Goal: Find specific page/section: Find specific page/section

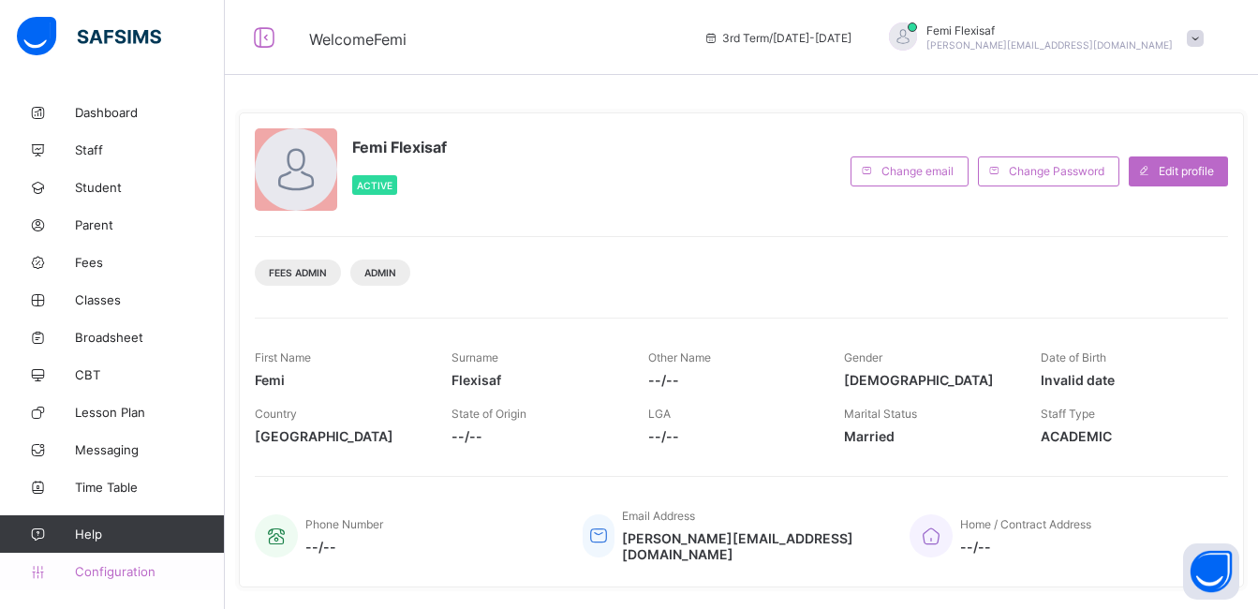
click at [122, 569] on span "Configuration" at bounding box center [149, 571] width 149 height 15
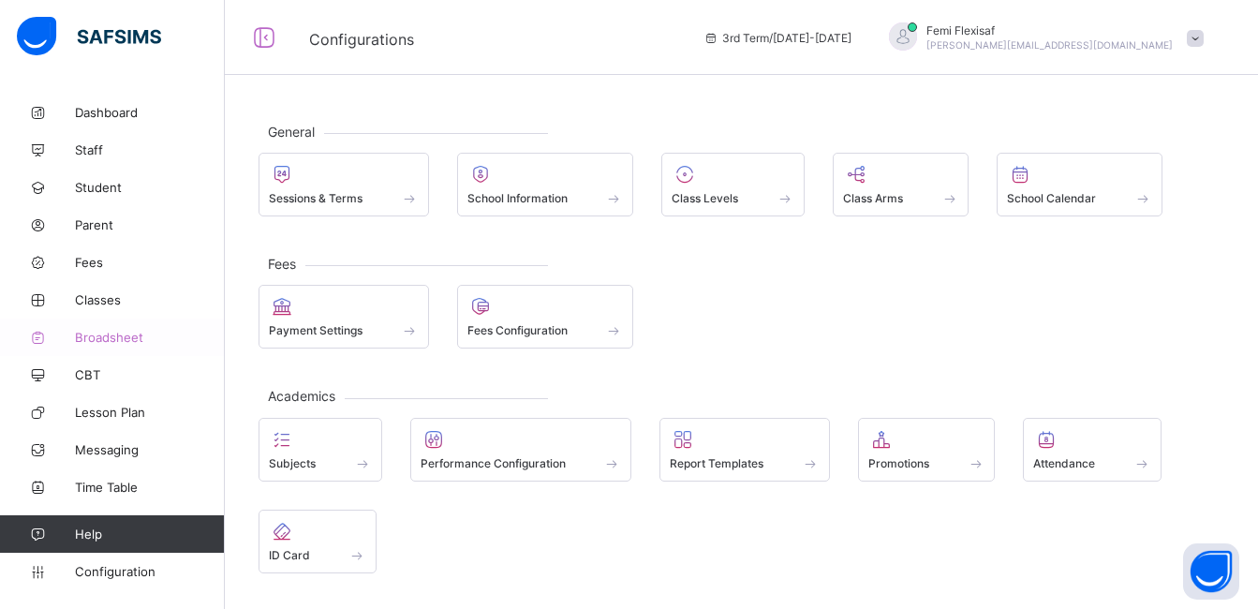
click at [115, 333] on span "Broadsheet" at bounding box center [150, 337] width 150 height 15
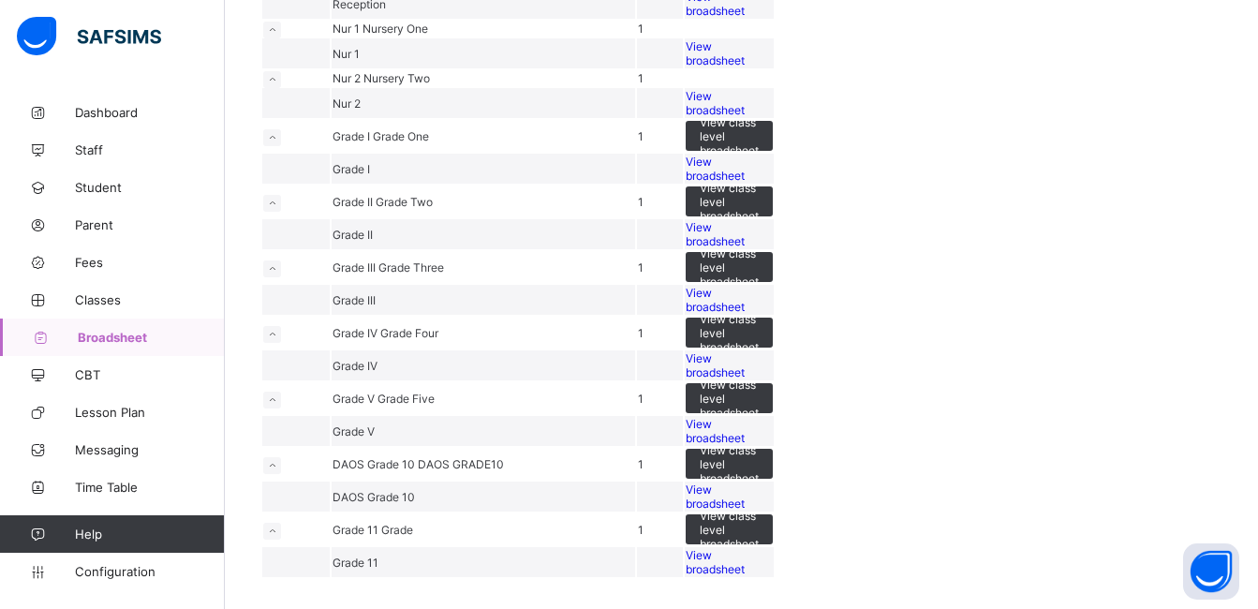
scroll to position [5721, 0]
click at [105, 292] on span "Classes" at bounding box center [150, 299] width 150 height 15
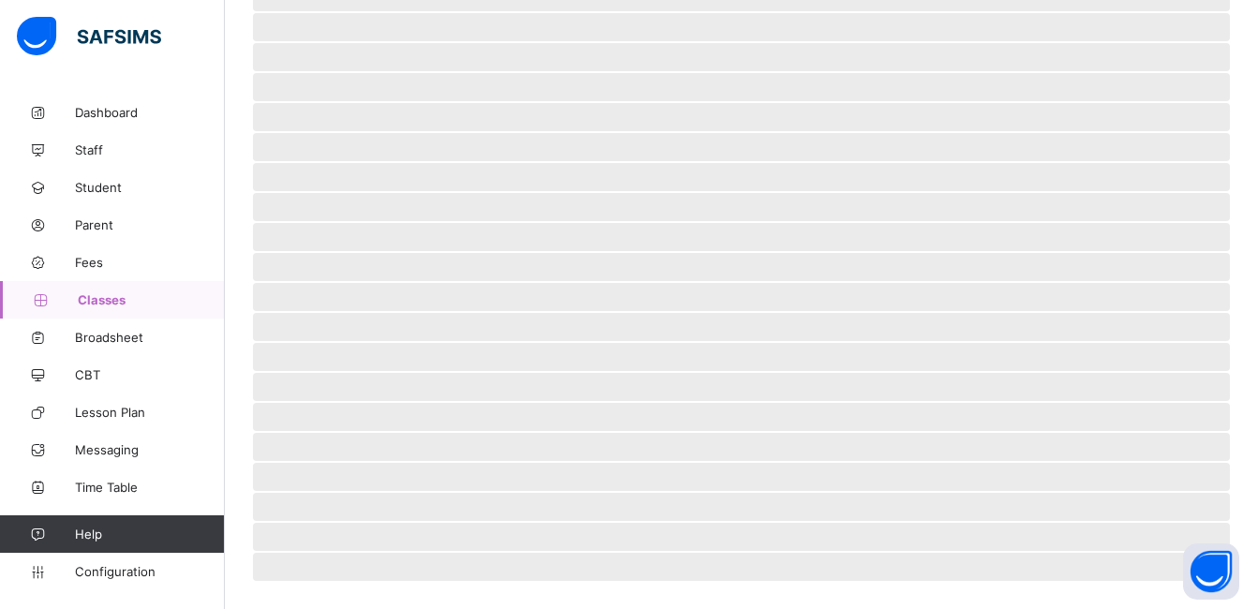
scroll to position [414, 0]
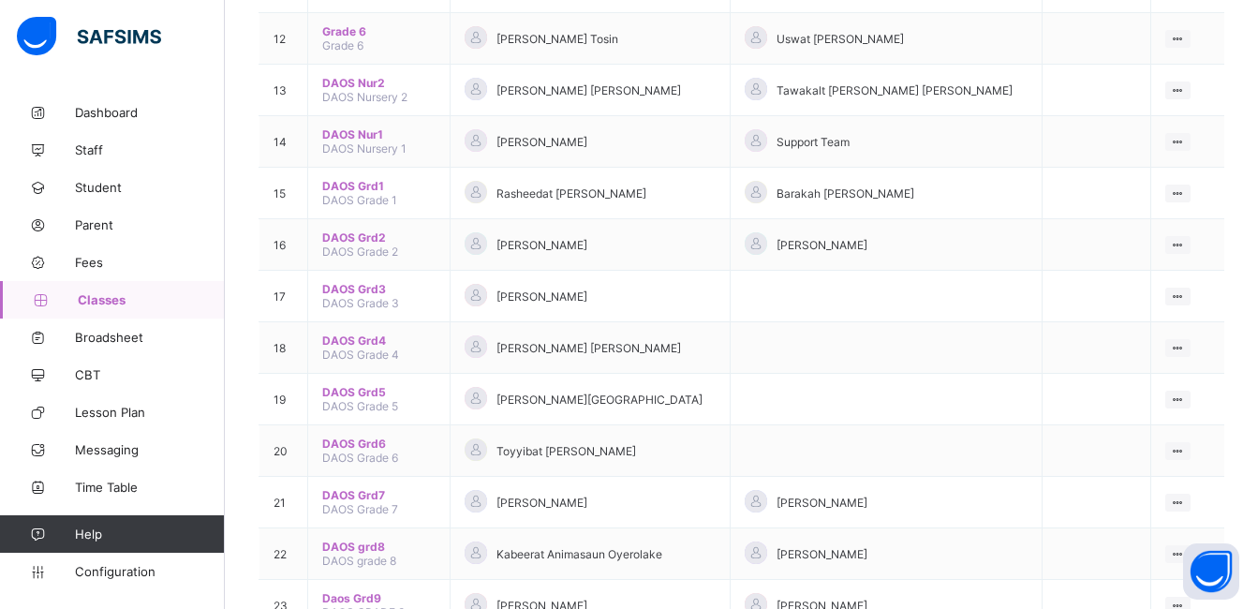
scroll to position [885, 0]
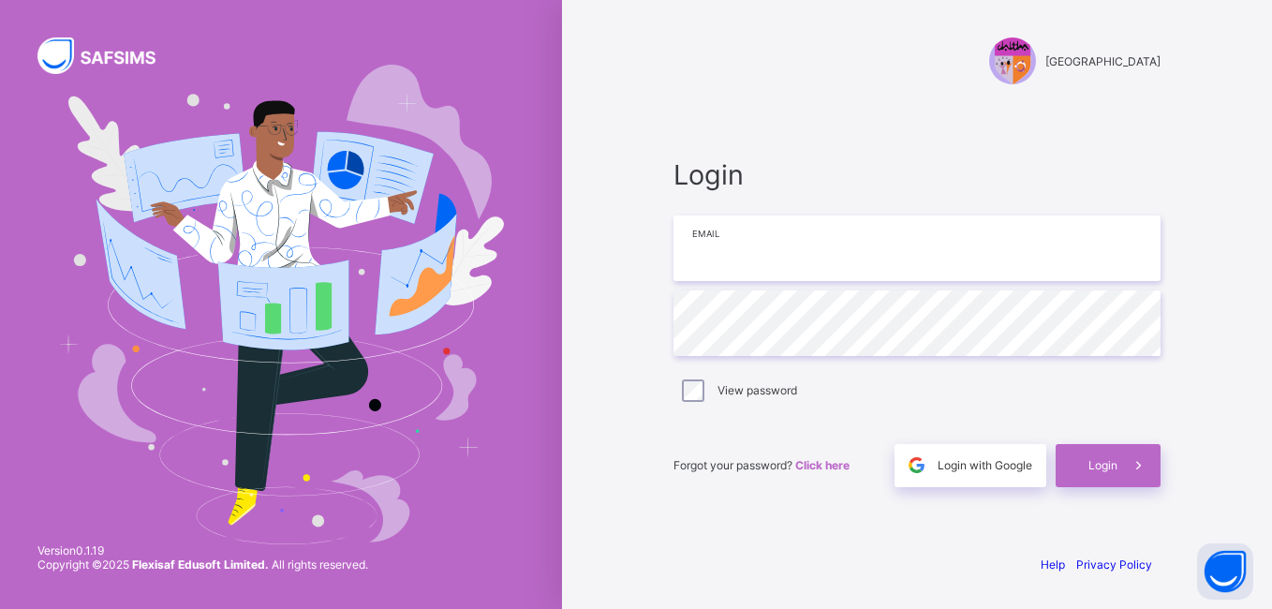
type input "**********"
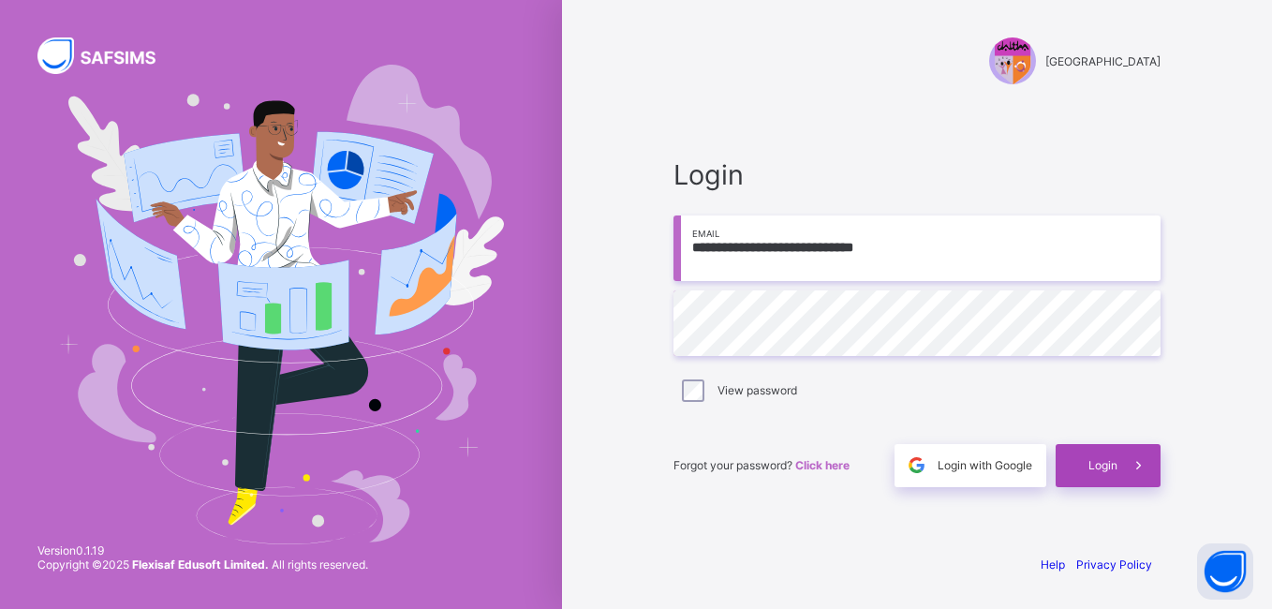
click at [1089, 469] on span "Login" at bounding box center [1103, 465] width 29 height 14
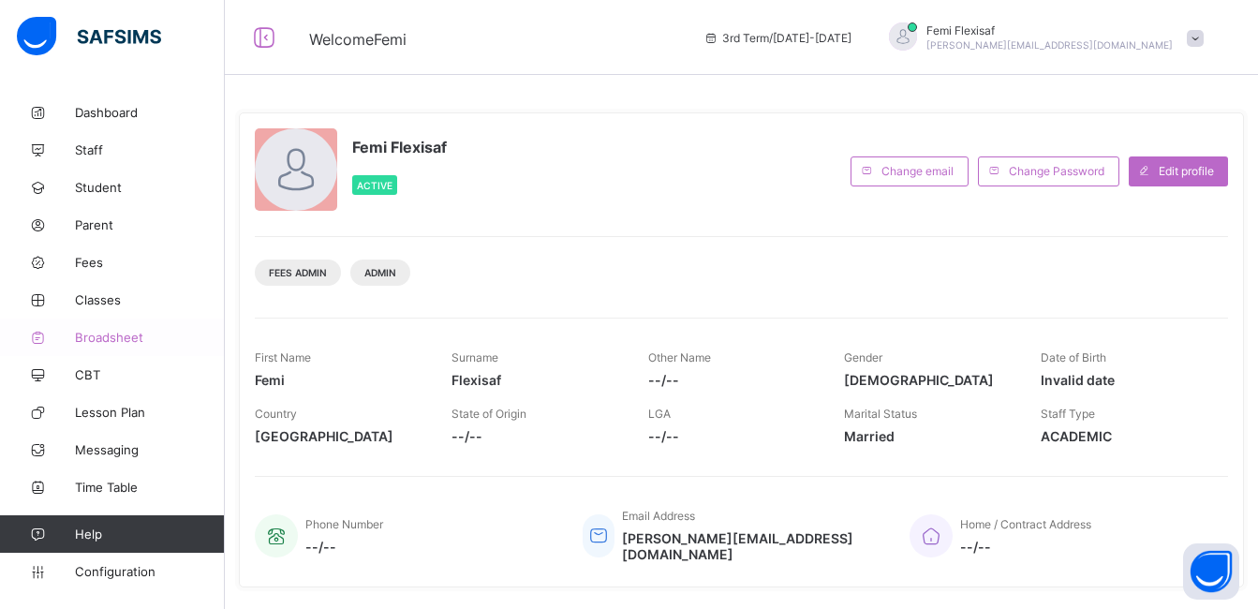
click at [102, 342] on span "Broadsheet" at bounding box center [150, 337] width 150 height 15
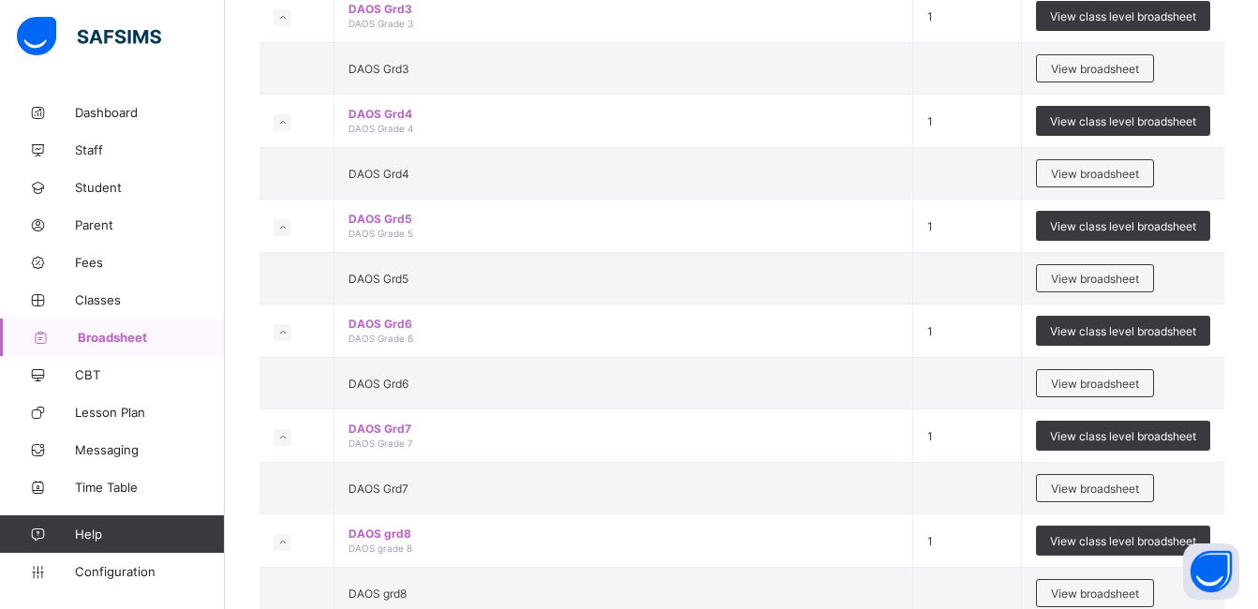
scroll to position [1907, 0]
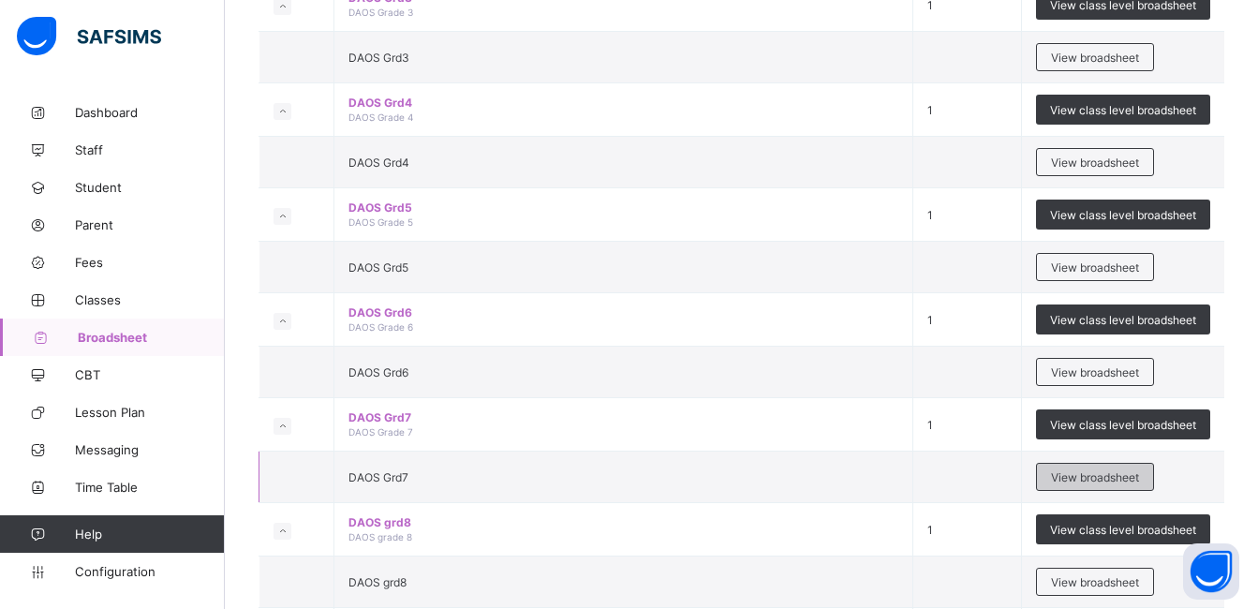
click at [1078, 470] on span "View broadsheet" at bounding box center [1095, 477] width 88 height 14
